Goal: Information Seeking & Learning: Check status

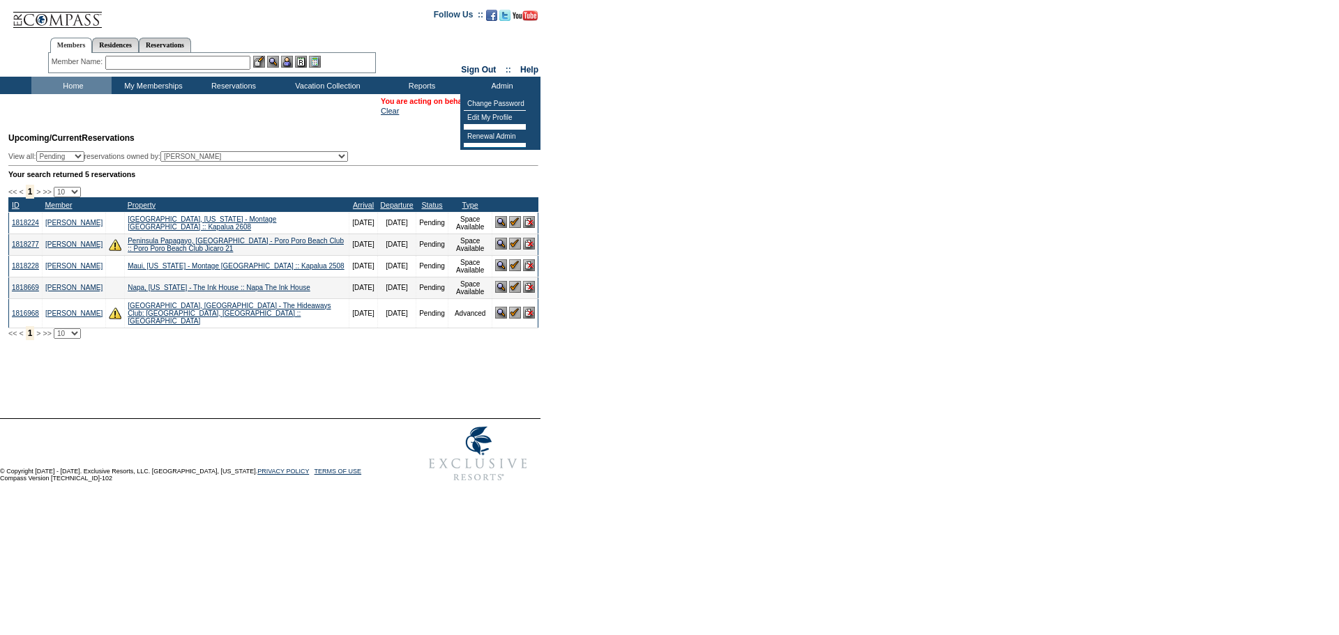
click at [220, 59] on input "text" at bounding box center [177, 63] width 145 height 14
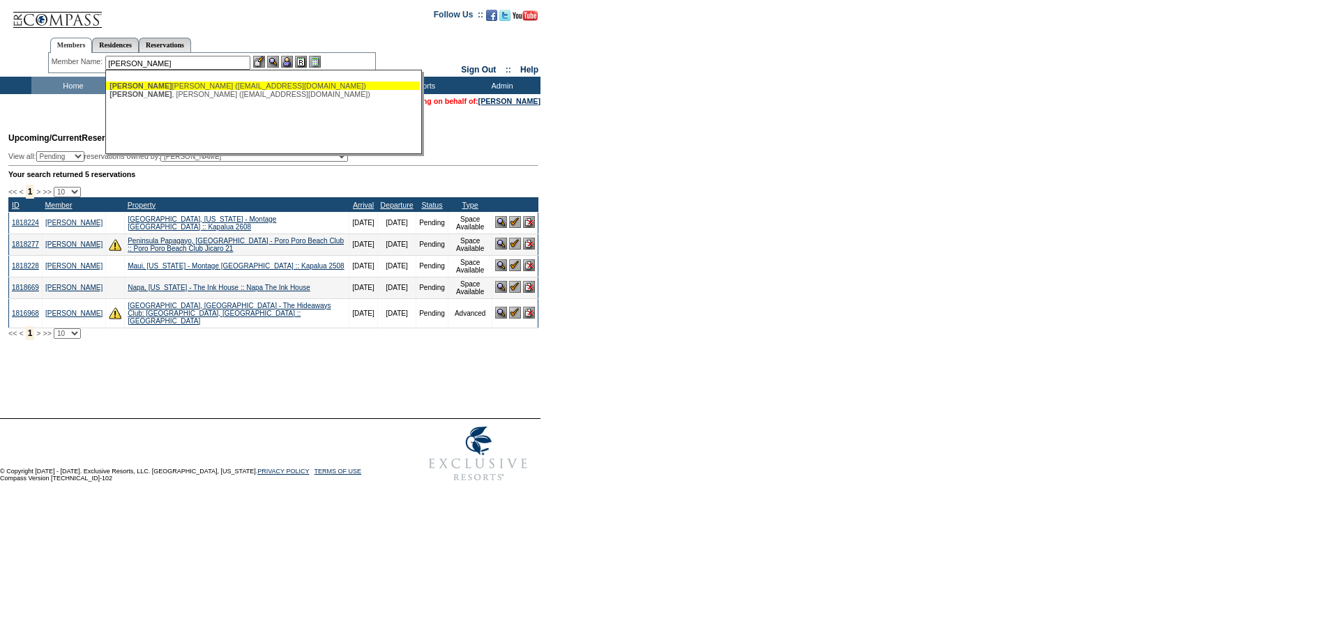
click at [222, 86] on div "Thissen , Karen (kwilson1219@yahoo.com)" at bounding box center [262, 86] width 307 height 8
type input "Thissen, Karen (kwilson1219@yahoo.com)"
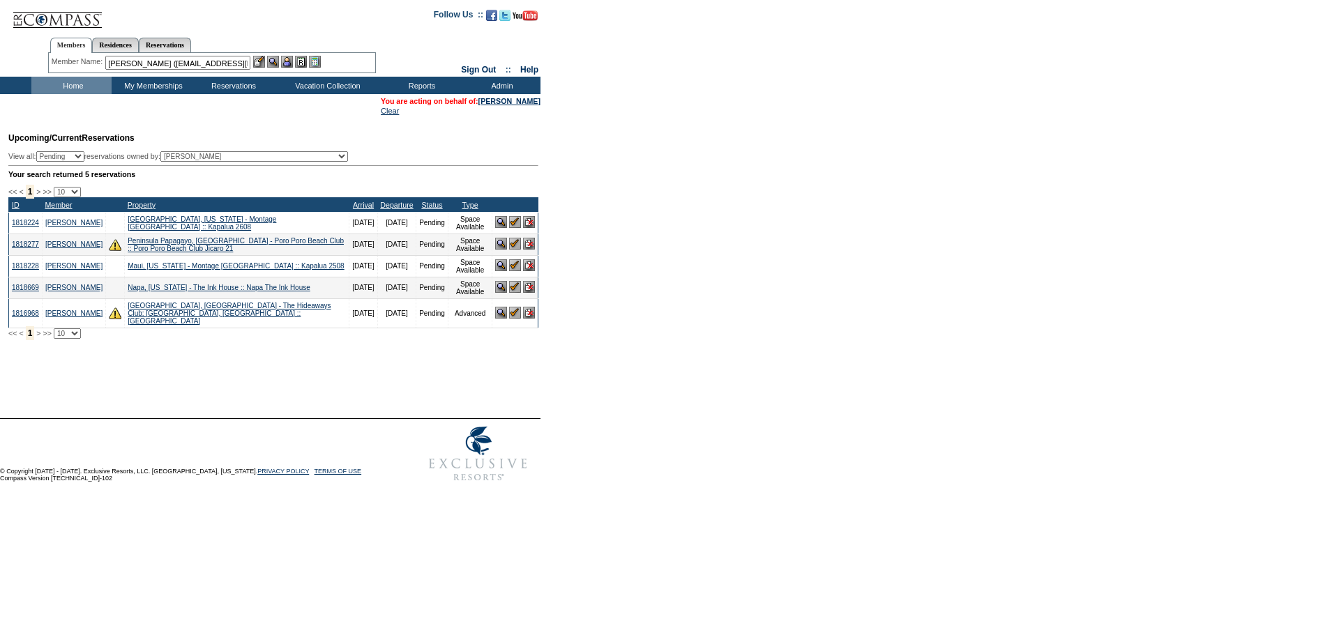
click at [288, 61] on img at bounding box center [287, 62] width 12 height 12
click at [279, 62] on img at bounding box center [273, 62] width 12 height 12
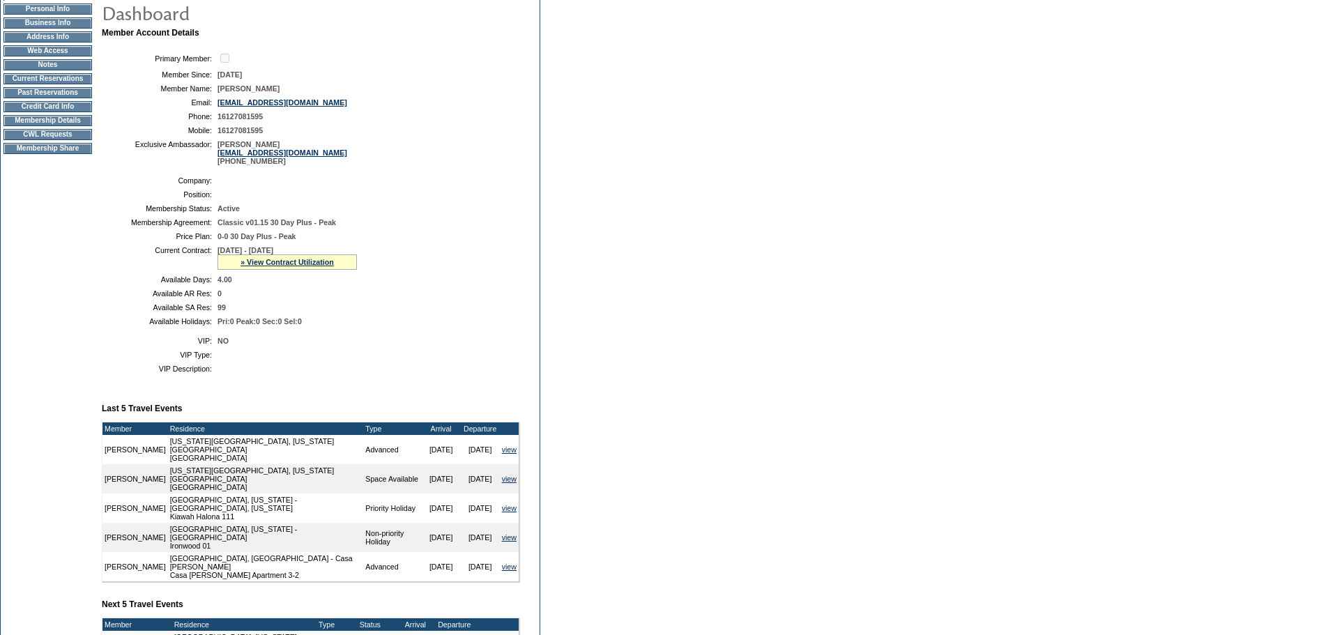
scroll to position [349, 0]
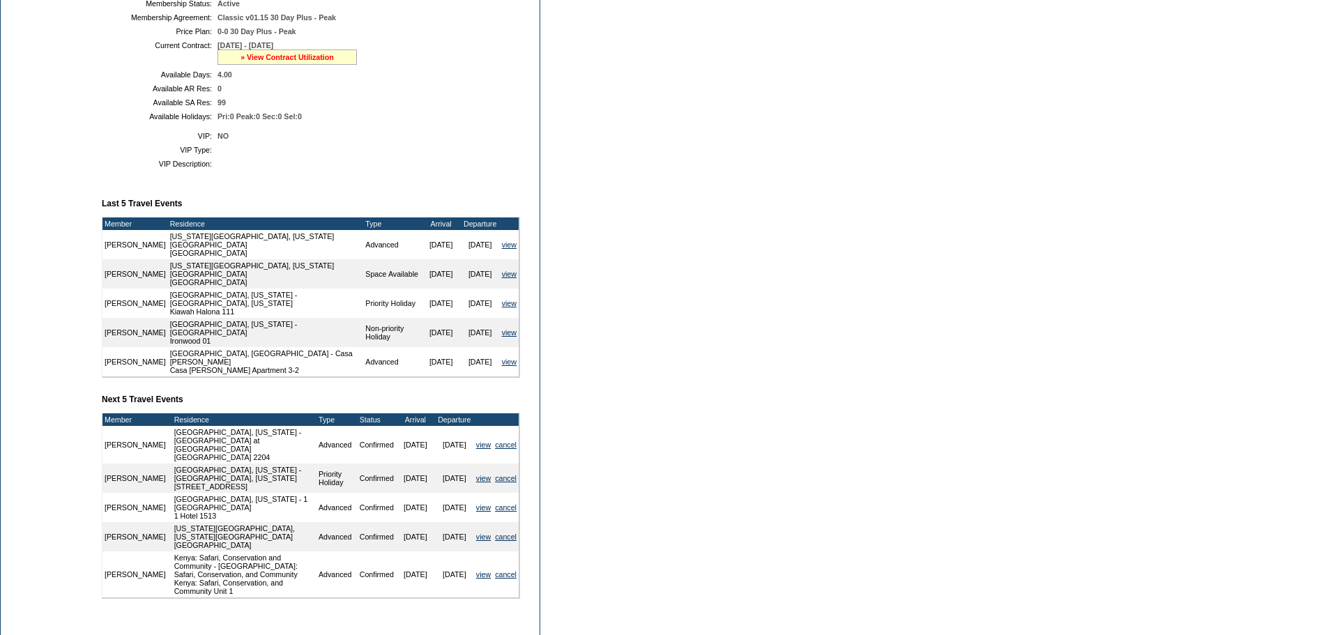
click at [292, 61] on link "» View Contract Utilization" at bounding box center [287, 57] width 93 height 8
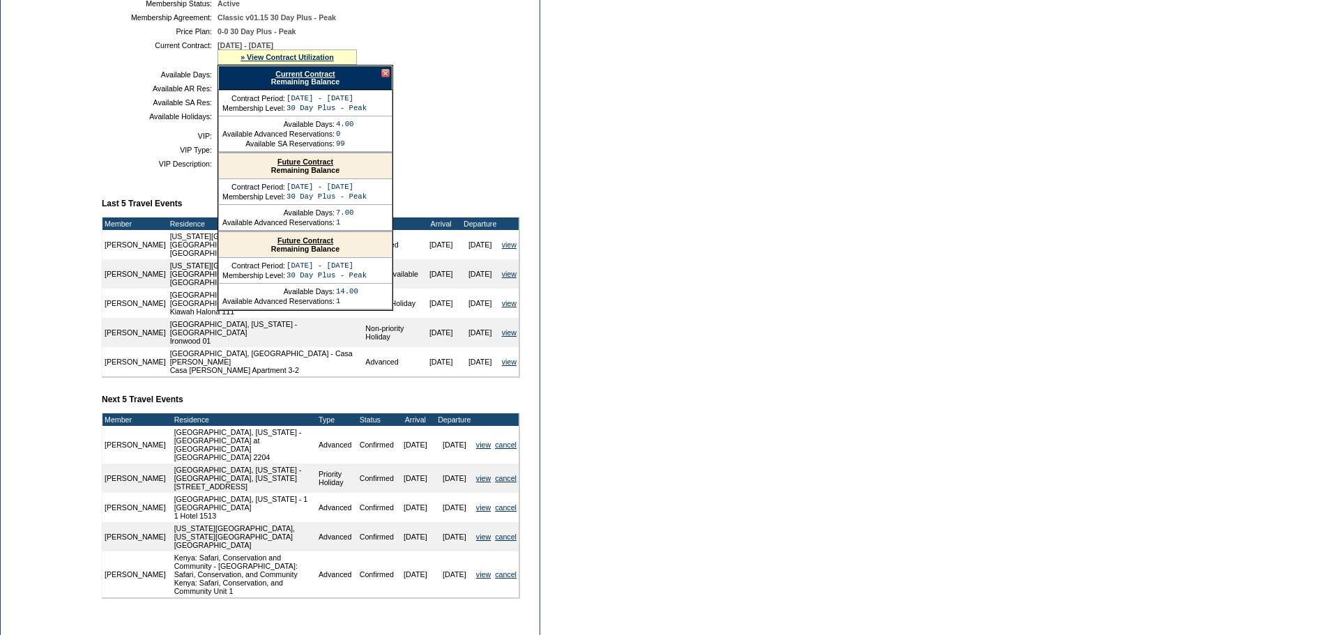
click at [310, 166] on link "Future Contract" at bounding box center [306, 162] width 56 height 8
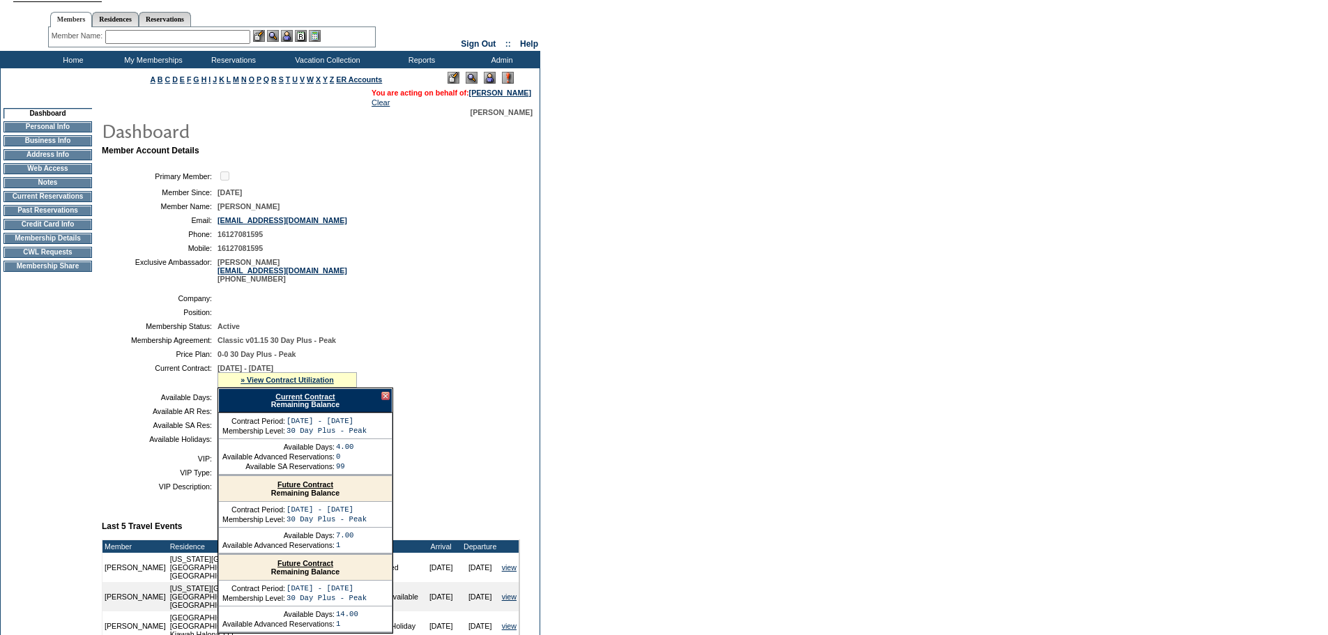
scroll to position [0, 0]
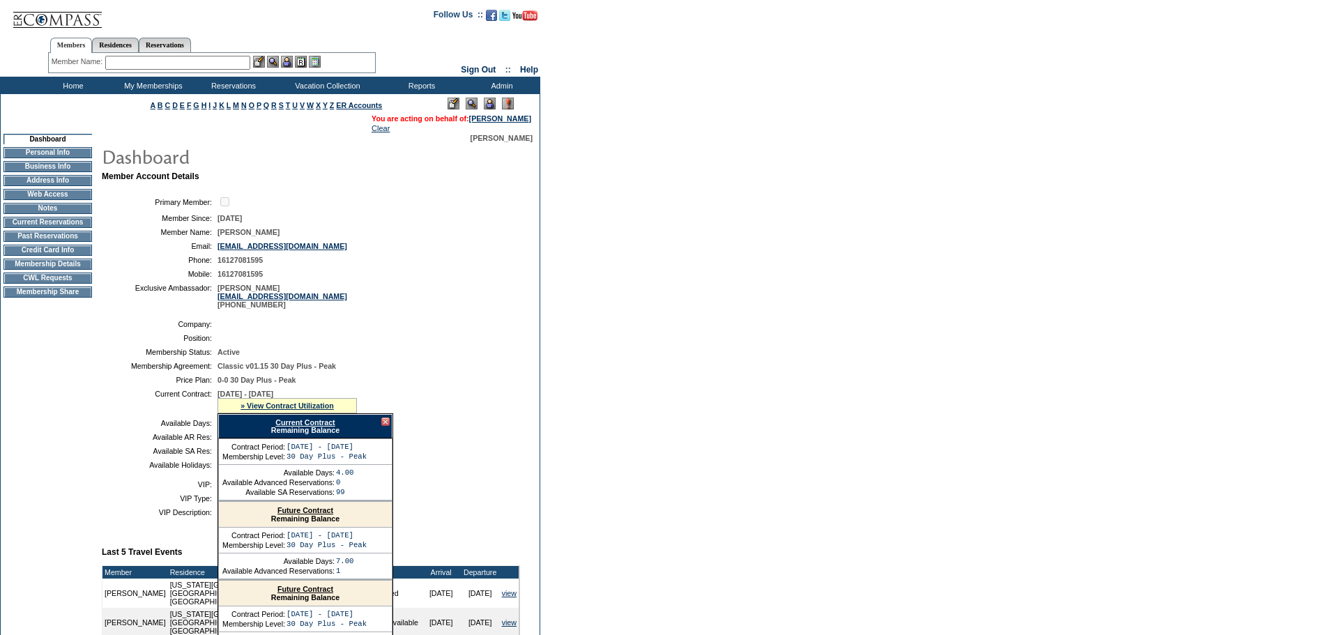
click at [66, 228] on td "Current Reservations" at bounding box center [47, 222] width 89 height 11
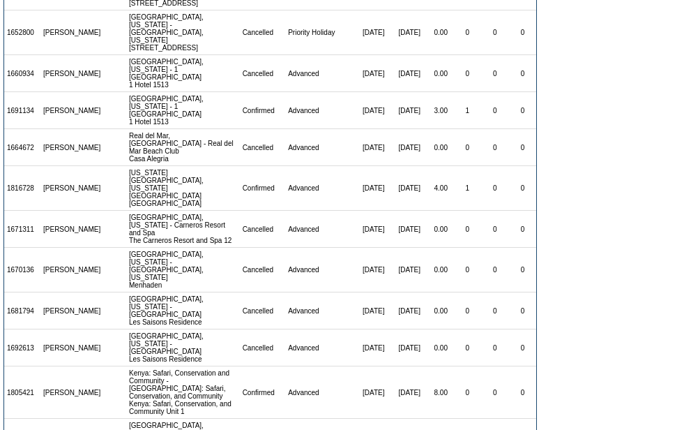
scroll to position [351, 0]
